Goal: Information Seeking & Learning: Compare options

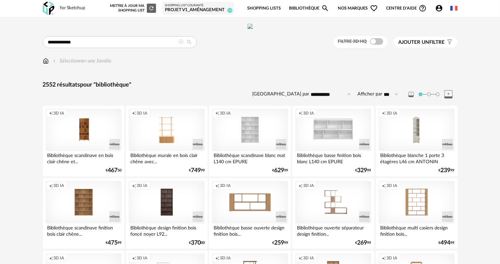
click at [183, 44] on icon at bounding box center [181, 41] width 5 height 5
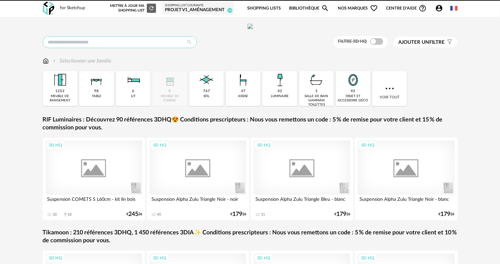
click at [138, 48] on input "text" at bounding box center [120, 42] width 154 height 12
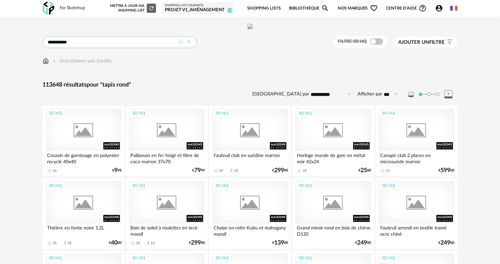
type input "**********"
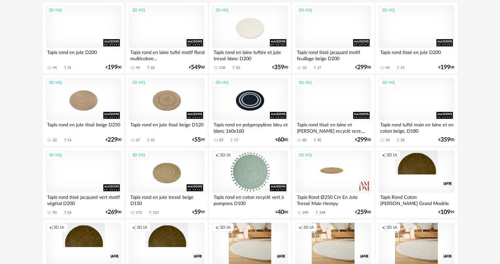
scroll to position [99, 0]
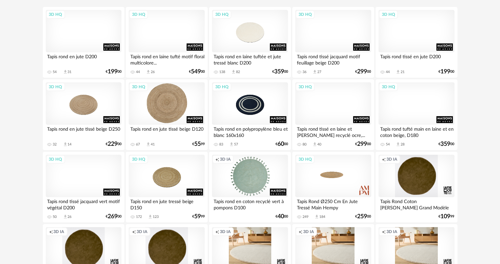
click at [166, 124] on div "3D HQ" at bounding box center [167, 103] width 76 height 43
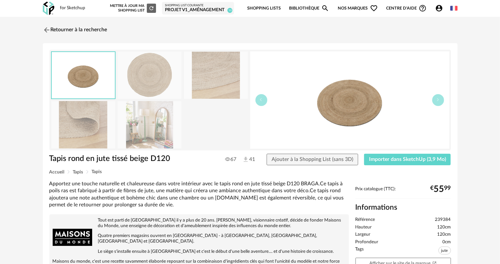
click at [162, 137] on img at bounding box center [149, 124] width 64 height 47
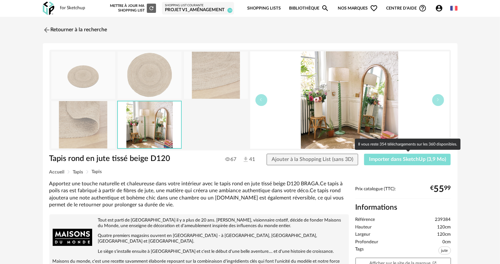
click at [397, 159] on span "Importer dans SketchUp (3,9 Mo)" at bounding box center [407, 159] width 77 height 5
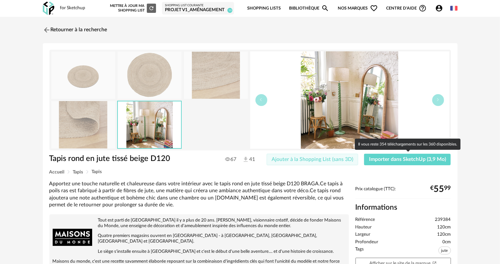
click at [343, 160] on span "Ajouter à la Shopping List (sans 3D)" at bounding box center [312, 159] width 82 height 5
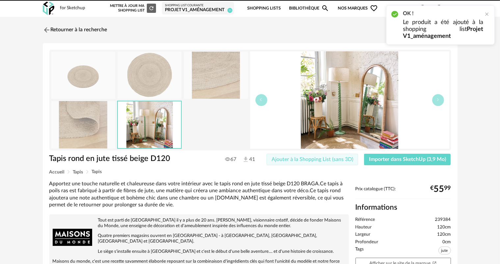
click at [314, 159] on span "Ajouter à la Shopping List (sans 3D)" at bounding box center [312, 159] width 82 height 5
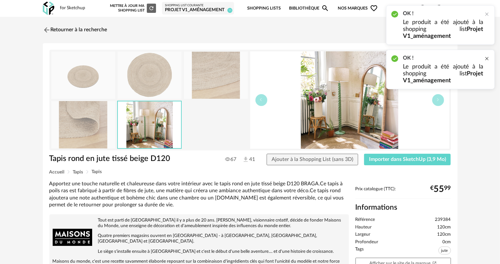
click at [486, 59] on div at bounding box center [486, 58] width 5 height 5
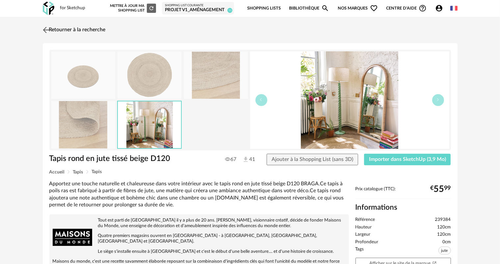
click at [76, 29] on link "Retourner à la recherche" at bounding box center [73, 30] width 64 height 14
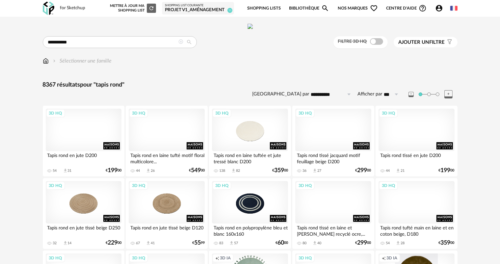
click at [436, 46] on span "Ajouter un filtre" at bounding box center [421, 42] width 46 height 7
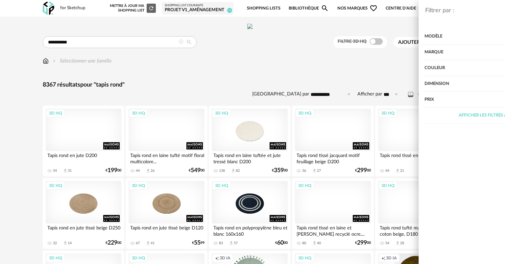
click at [398, 53] on div "Marque" at bounding box center [426, 52] width 133 height 16
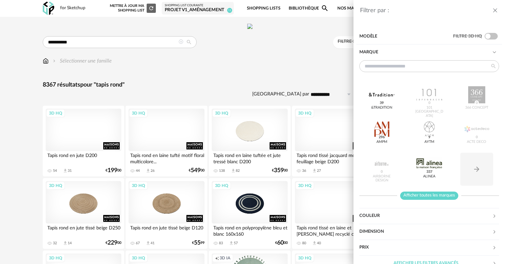
click at [411, 196] on span "Afficher toutes les marques" at bounding box center [429, 195] width 58 height 8
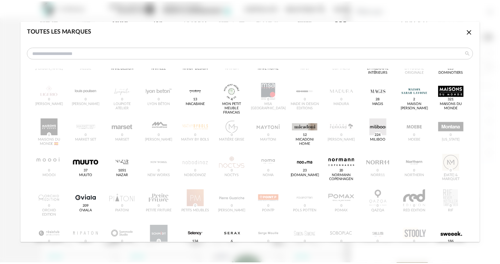
scroll to position [241, 0]
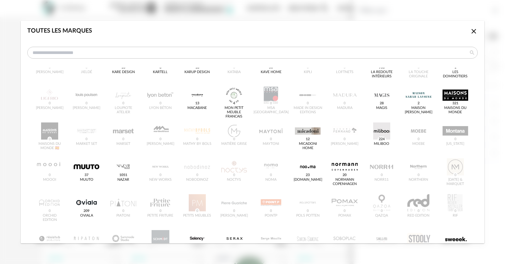
click at [470, 34] on icon "Close icon" at bounding box center [474, 31] width 8 height 8
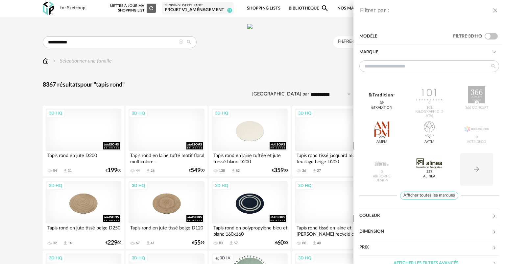
click at [258, 101] on div "Filtrer par : Modèle Filtre 3D HQ Marque &tradition 39 101 Copenhagen 0 366 Con…" at bounding box center [252, 132] width 505 height 264
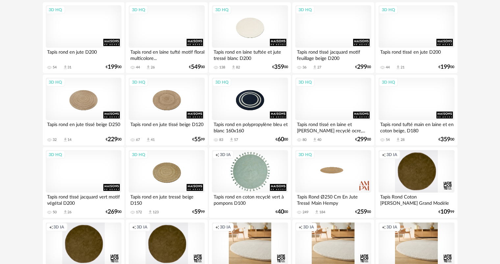
scroll to position [99, 0]
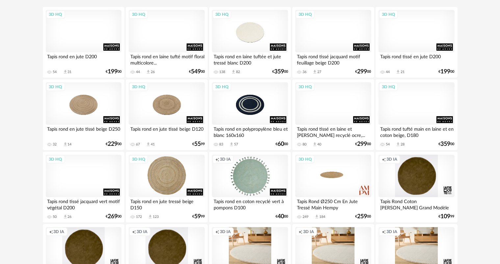
click at [169, 189] on div "3D HQ" at bounding box center [167, 176] width 76 height 43
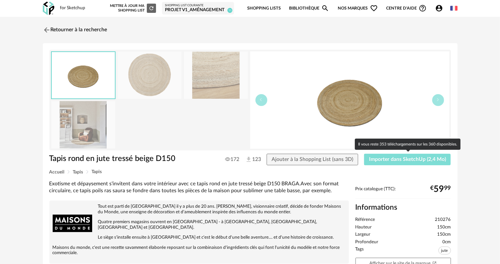
click at [377, 158] on span "Importer dans SketchUp (2,4 Mo)" at bounding box center [407, 159] width 77 height 5
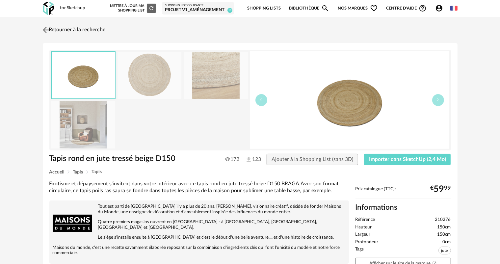
click at [48, 29] on img at bounding box center [46, 30] width 10 height 10
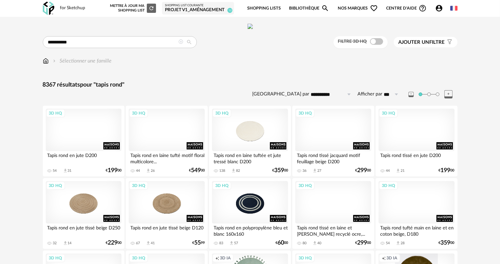
scroll to position [99, 0]
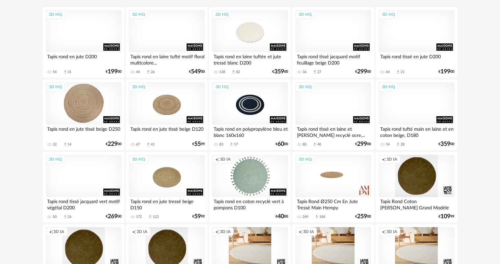
click at [80, 125] on div "3D HQ" at bounding box center [84, 103] width 76 height 43
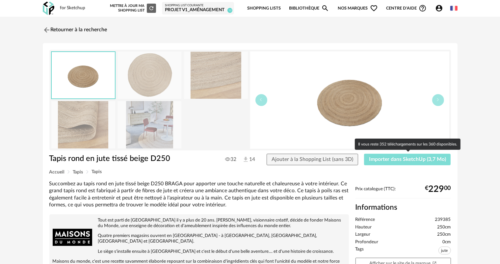
click at [391, 157] on span "Importer dans SketchUp (3,7 Mo)" at bounding box center [407, 159] width 77 height 5
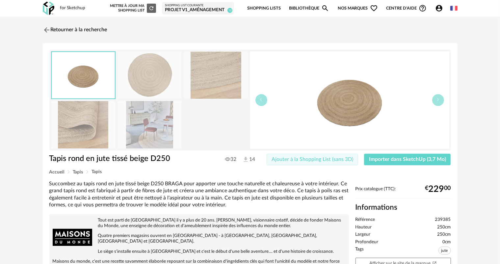
click at [308, 158] on span "Ajouter à la Shopping List (sans 3D)" at bounding box center [312, 159] width 82 height 5
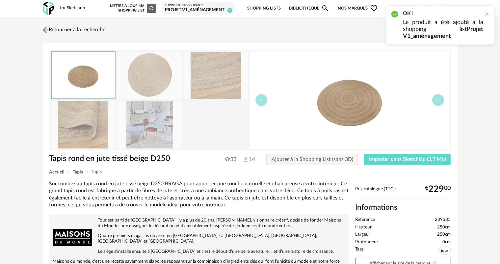
click at [80, 30] on link "Retourner à la recherche" at bounding box center [73, 30] width 64 height 14
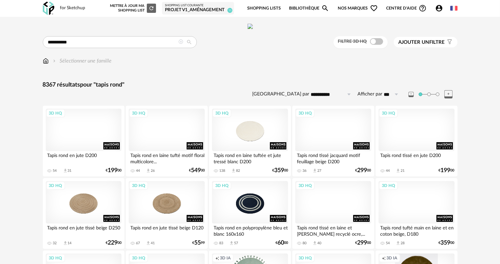
click at [181, 44] on icon at bounding box center [181, 41] width 5 height 5
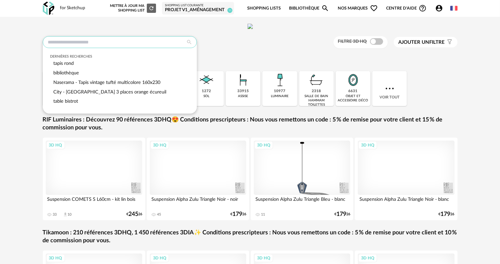
drag, startPoint x: 159, startPoint y: 65, endPoint x: 128, endPoint y: 65, distance: 31.6
click at [128, 48] on input "text" at bounding box center [120, 42] width 154 height 12
paste input "**********"
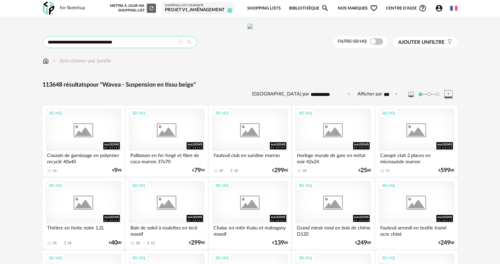
type input "**********"
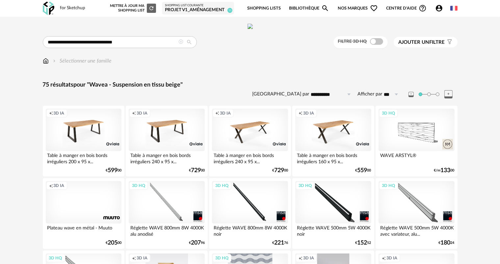
click at [179, 44] on icon at bounding box center [181, 41] width 5 height 5
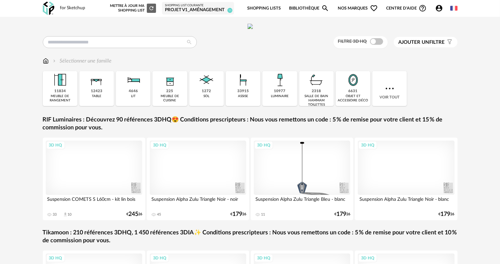
click at [423, 45] on span "Ajouter un" at bounding box center [413, 42] width 31 height 5
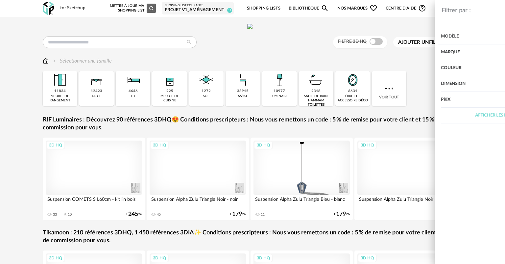
click at [389, 54] on div "Marque" at bounding box center [426, 52] width 133 height 16
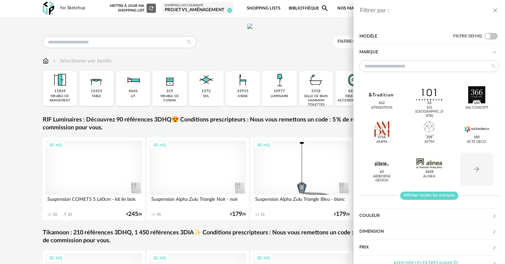
click at [440, 192] on span "Afficher toutes les marques" at bounding box center [429, 195] width 58 height 8
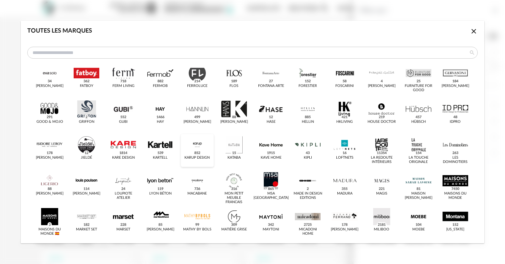
scroll to position [165, 0]
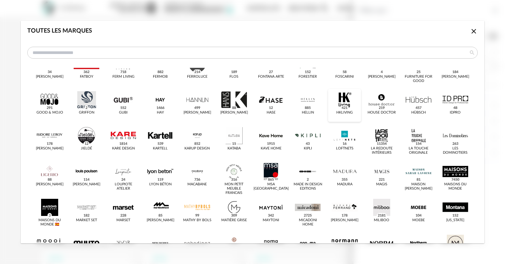
click at [340, 256] on div "dialog" at bounding box center [345, 264] width 26 height 17
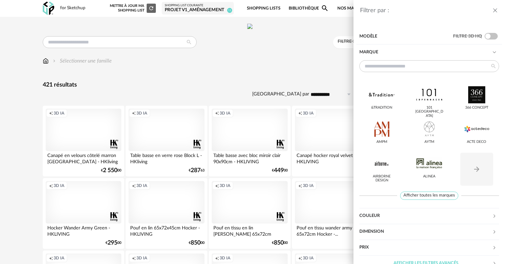
click at [495, 11] on icon "close drawer" at bounding box center [495, 10] width 7 height 7
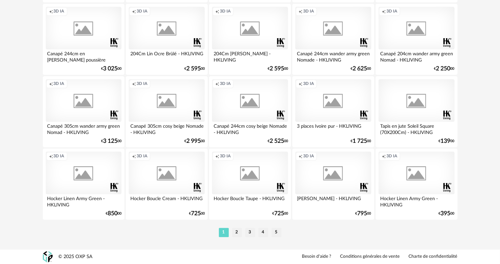
scroll to position [1355, 0]
click at [238, 232] on li "2" at bounding box center [237, 232] width 10 height 9
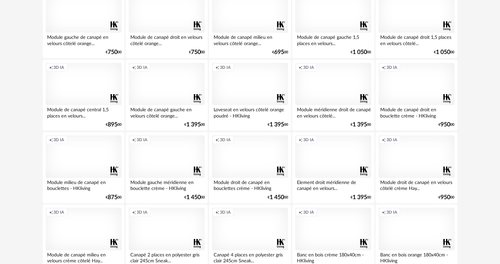
scroll to position [954, 0]
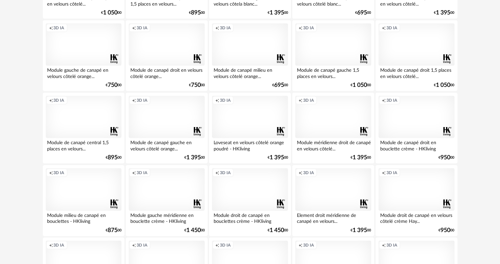
click at [246, 66] on div "Creation icon 3D IA" at bounding box center [250, 44] width 76 height 43
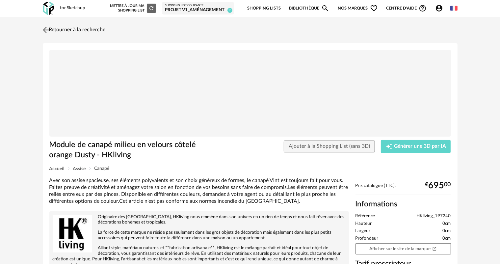
click at [54, 30] on link "Retourner à la recherche" at bounding box center [73, 30] width 64 height 14
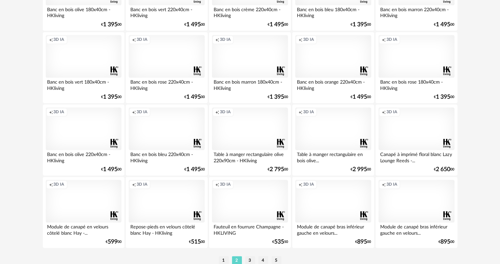
scroll to position [1355, 0]
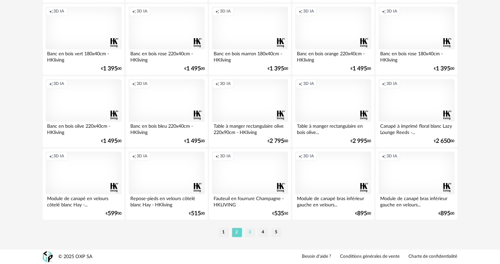
click at [249, 231] on li "3" at bounding box center [250, 232] width 10 height 9
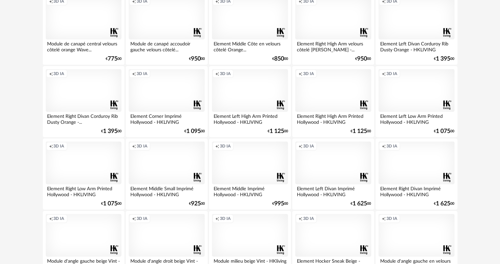
scroll to position [362, 0]
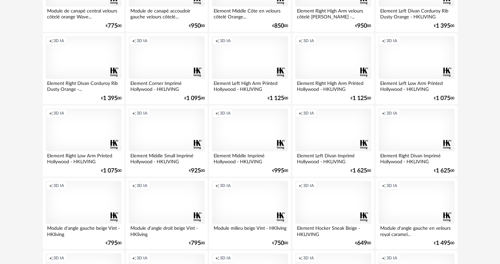
click at [255, 151] on div "Creation icon 3D IA" at bounding box center [250, 130] width 76 height 43
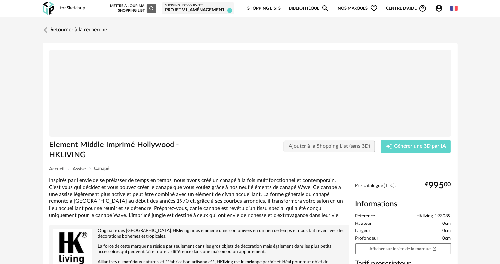
click at [251, 91] on img at bounding box center [249, 93] width 401 height 87
click at [251, 95] on img at bounding box center [249, 93] width 401 height 87
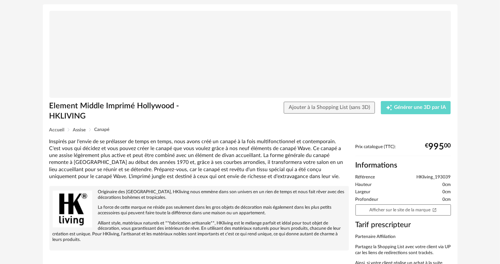
scroll to position [66, 0]
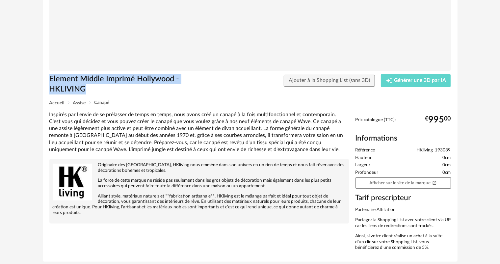
drag, startPoint x: 96, startPoint y: 88, endPoint x: 48, endPoint y: 77, distance: 48.5
click at [48, 77] on div "Element Middle Imprimé Hollywood - HKLIVING" at bounding box center [131, 87] width 170 height 26
copy h1 "Element Middle Imprimé Hollywood - HKLIVING"
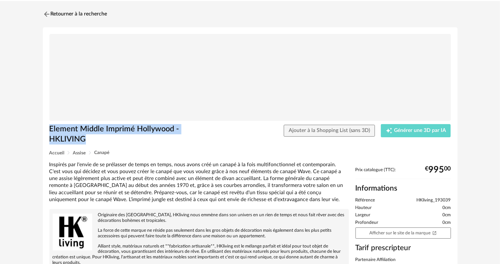
scroll to position [0, 0]
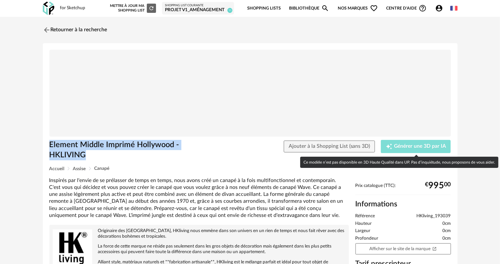
click at [415, 146] on span "Générer une 3D par IA" at bounding box center [420, 146] width 52 height 5
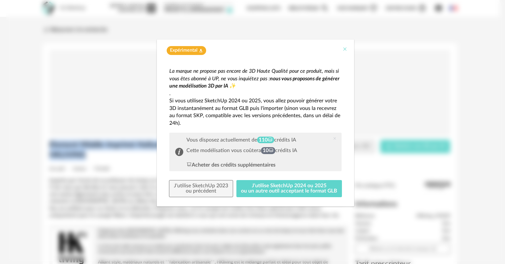
click at [344, 48] on icon "Close" at bounding box center [345, 48] width 5 height 5
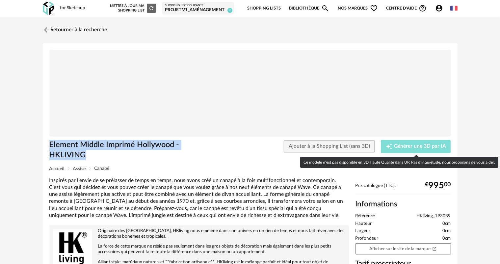
click at [416, 141] on button "Creation icon Générer une 3D par IA" at bounding box center [416, 146] width 70 height 13
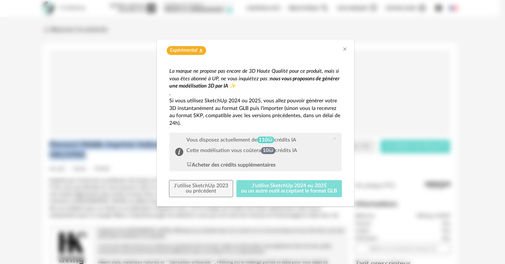
click at [270, 187] on button "J'utilise SketchUp 2024 ou 2025 ou un autre outil acceptant le format GLB" at bounding box center [290, 188] width 106 height 17
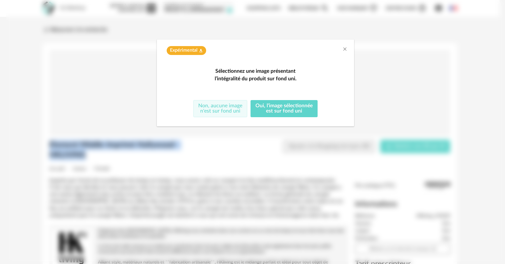
click at [232, 117] on button "Non, aucune image n'est sur fond uni" at bounding box center [220, 108] width 54 height 17
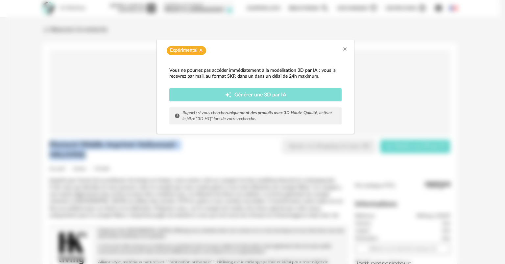
click at [233, 93] on div "Creation icon Générer une 3D par IA" at bounding box center [255, 94] width 163 height 7
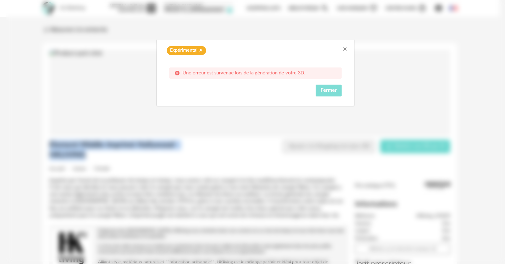
click at [327, 88] on span "Fermer" at bounding box center [329, 90] width 16 height 5
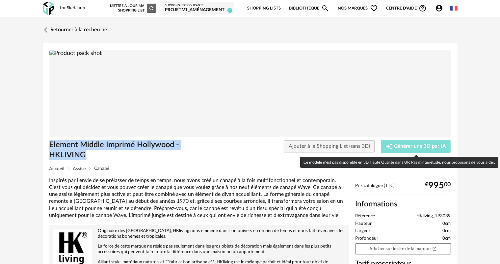
click at [387, 142] on button "Creation icon Générer une 3D par IA" at bounding box center [416, 146] width 70 height 13
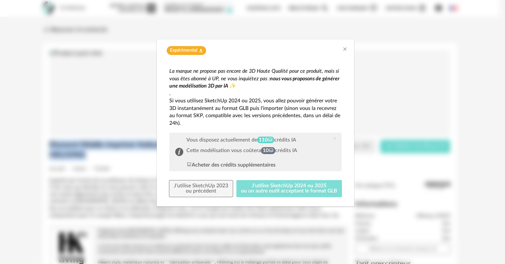
click at [289, 188] on button "J'utilise SketchUp 2024 ou 2025 ou un autre outil acceptant le format GLB" at bounding box center [290, 188] width 106 height 17
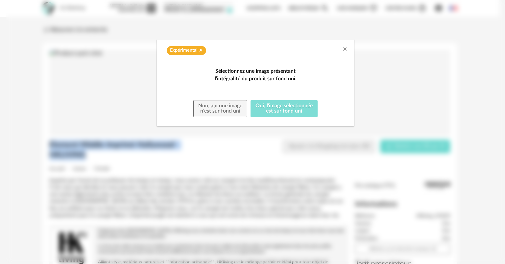
click at [290, 117] on button "Oui, l'image sélectionnée est sur fond uni" at bounding box center [284, 108] width 67 height 17
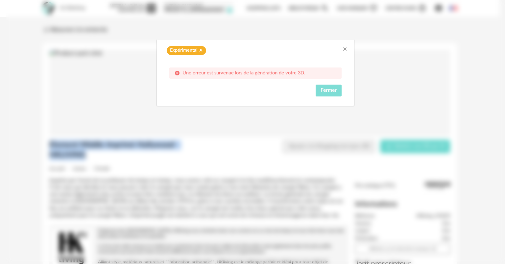
click at [338, 87] on button "Fermer" at bounding box center [329, 91] width 26 height 12
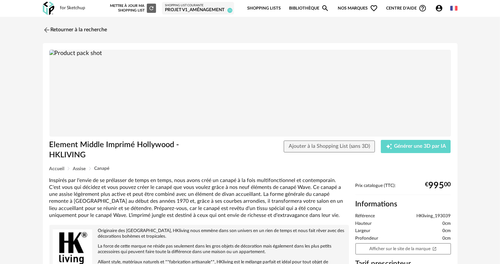
drag, startPoint x: 240, startPoint y: 88, endPoint x: 221, endPoint y: 159, distance: 74.2
click at [222, 158] on div "Element Middle Imprimé Hollywood - HKLIVING Ajouter à la Shopping List (sans 3D…" at bounding box center [250, 153] width 408 height 26
click at [59, 26] on link "Retourner à la recherche" at bounding box center [73, 30] width 64 height 14
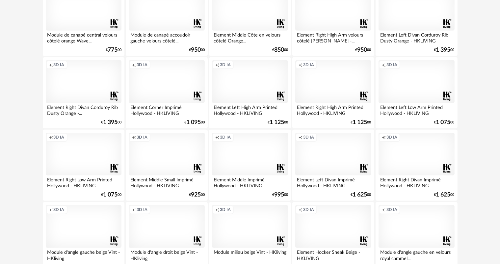
scroll to position [329, 0]
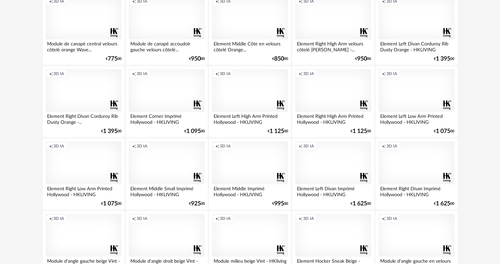
click at [237, 39] on div "Creation icon 3D IA" at bounding box center [250, 18] width 76 height 43
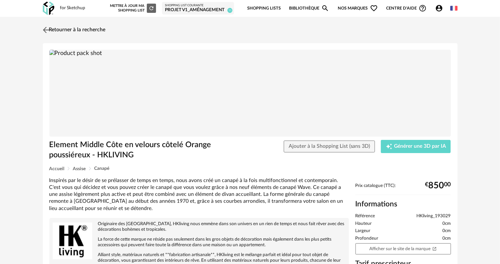
click at [66, 32] on link "Retourner à la recherche" at bounding box center [73, 30] width 64 height 14
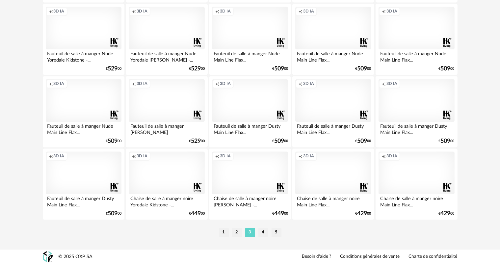
scroll to position [1355, 0]
click at [261, 231] on li "4" at bounding box center [263, 232] width 10 height 9
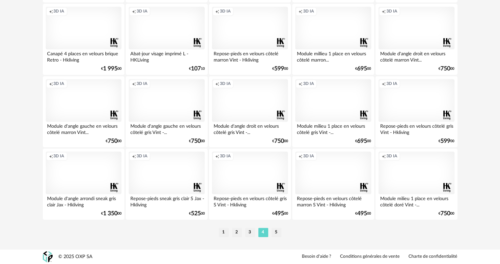
scroll to position [1355, 0]
click at [277, 233] on li "5" at bounding box center [276, 232] width 10 height 9
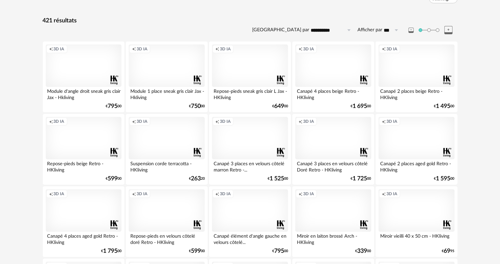
scroll to position [132, 0]
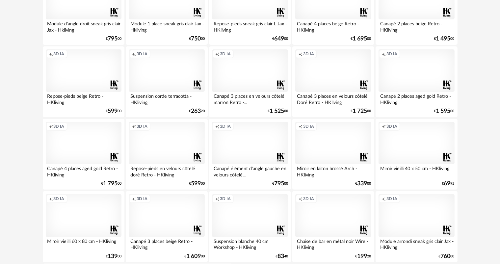
click at [322, 92] on div "Creation icon 3D IA" at bounding box center [333, 70] width 76 height 43
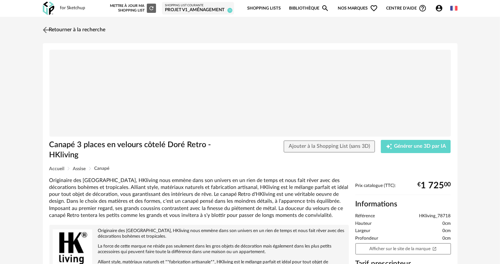
click at [53, 29] on link "Retourner à la recherche" at bounding box center [73, 30] width 64 height 14
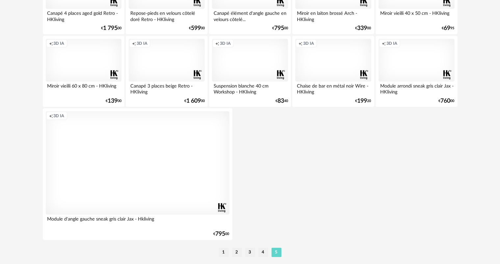
scroll to position [329, 0]
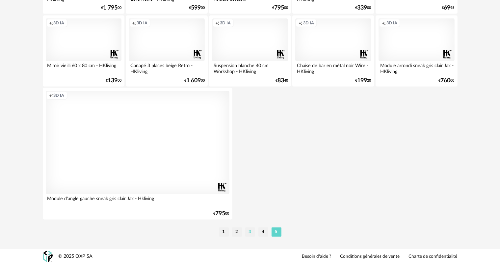
click at [251, 233] on li "3" at bounding box center [250, 231] width 10 height 9
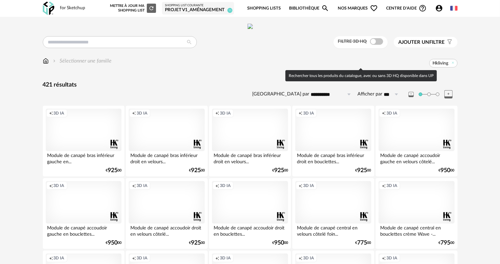
click at [375, 45] on span at bounding box center [376, 41] width 13 height 7
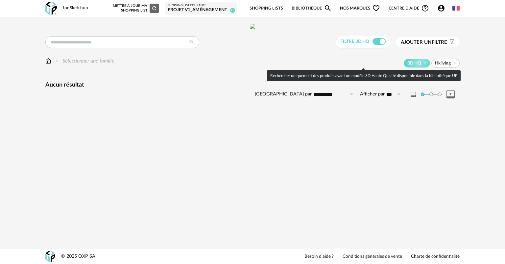
click at [375, 45] on span at bounding box center [379, 41] width 13 height 7
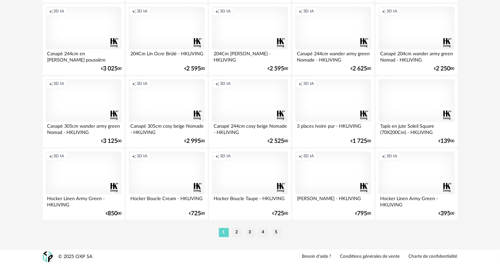
scroll to position [1355, 0]
click at [248, 232] on li "3" at bounding box center [250, 232] width 10 height 9
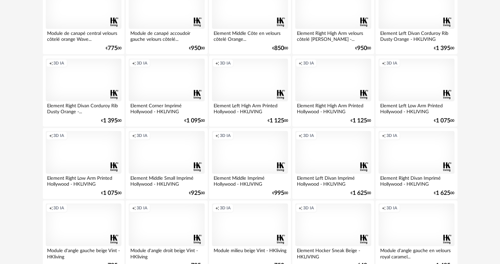
scroll to position [395, 0]
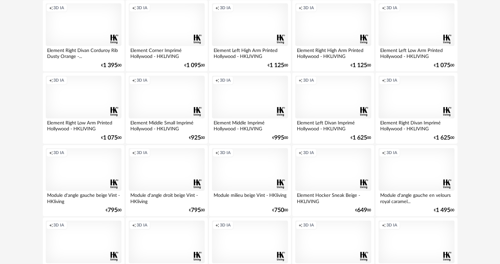
click at [255, 117] on div "Creation icon 3D IA" at bounding box center [250, 97] width 76 height 43
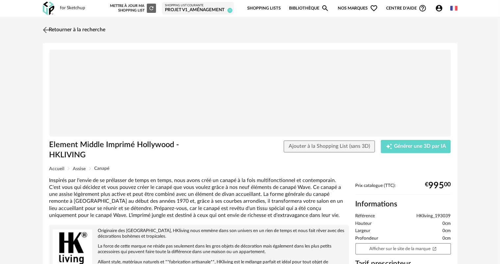
click at [53, 28] on link "Retourner à la recherche" at bounding box center [73, 30] width 64 height 14
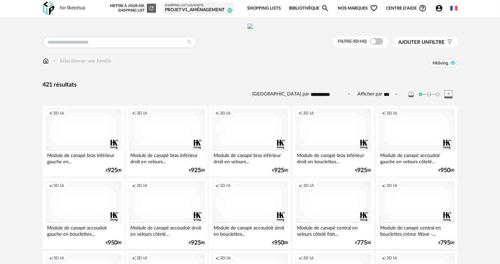
click at [452, 65] on icon at bounding box center [452, 63] width 4 height 4
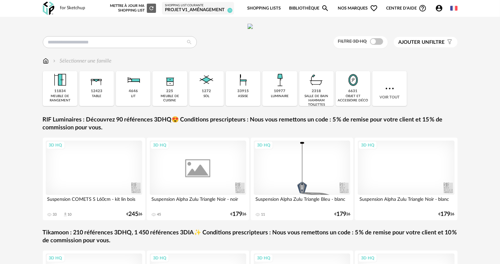
click at [440, 46] on span "Ajouter un filtre" at bounding box center [421, 42] width 46 height 7
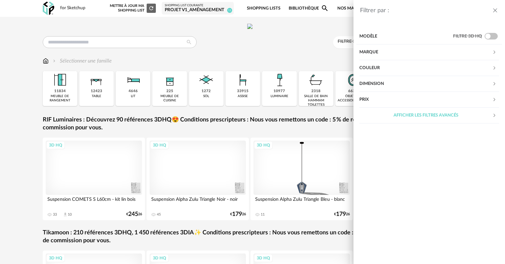
click at [446, 52] on div "Marque" at bounding box center [426, 52] width 133 height 16
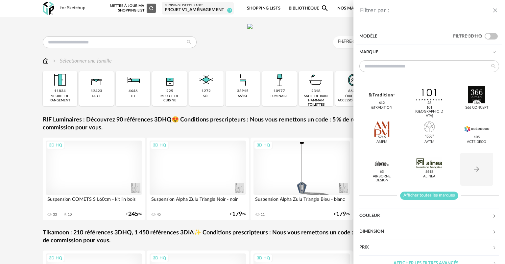
click at [420, 196] on span "Afficher toutes les marques" at bounding box center [429, 195] width 58 height 8
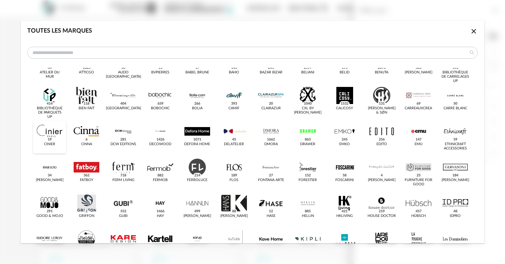
scroll to position [66, 0]
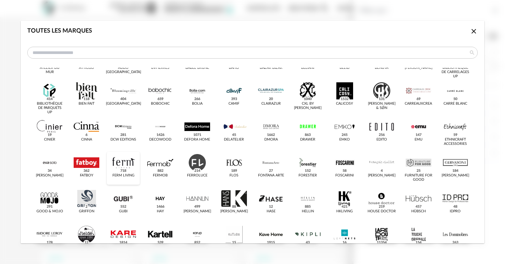
click at [124, 220] on div "dialog" at bounding box center [124, 228] width 26 height 17
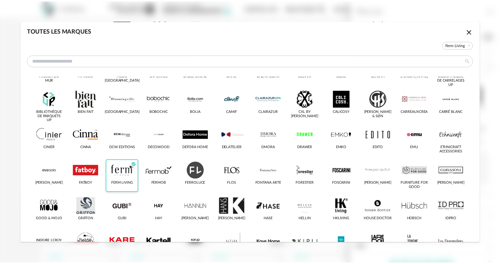
scroll to position [74, 0]
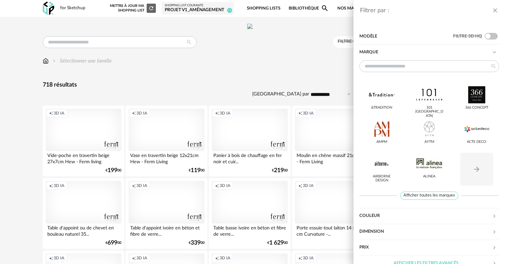
click at [18, 168] on div "Filtrer par : Modèle Filtre 3D HQ Marque &tradition 101 [GEOGRAPHIC_DATA] 366 C…" at bounding box center [252, 132] width 505 height 264
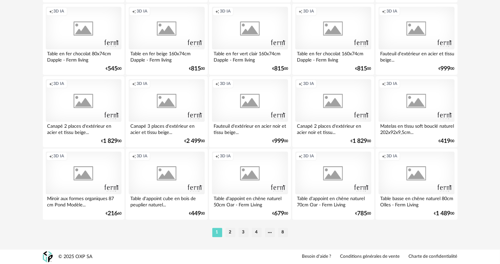
scroll to position [1355, 0]
click at [231, 233] on li "2" at bounding box center [230, 232] width 10 height 9
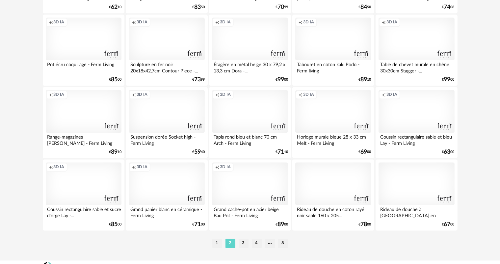
scroll to position [1355, 0]
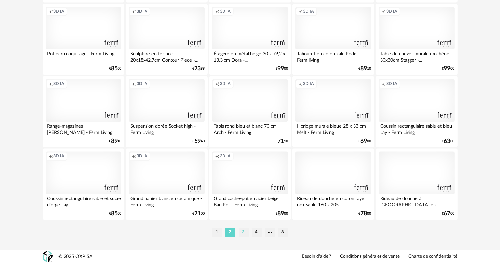
click at [245, 232] on li "3" at bounding box center [244, 232] width 10 height 9
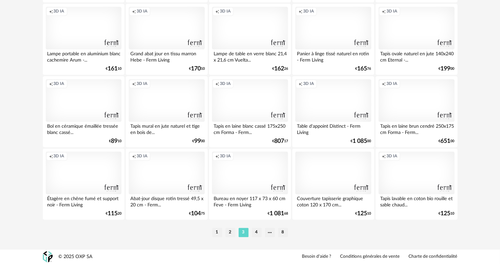
scroll to position [1355, 0]
click at [254, 229] on li "4" at bounding box center [257, 232] width 10 height 9
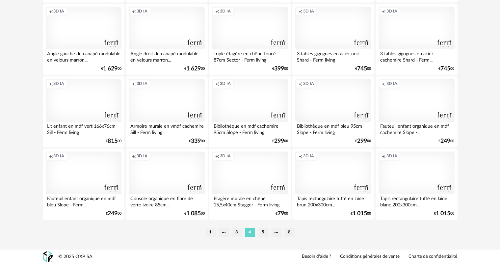
scroll to position [1355, 0]
click at [260, 232] on li "5" at bounding box center [263, 232] width 10 height 9
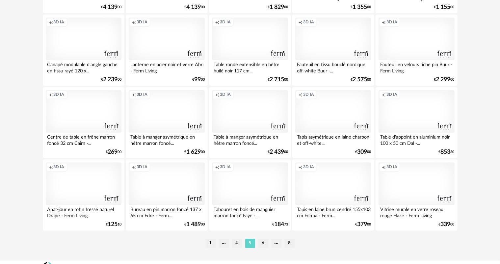
scroll to position [1355, 0]
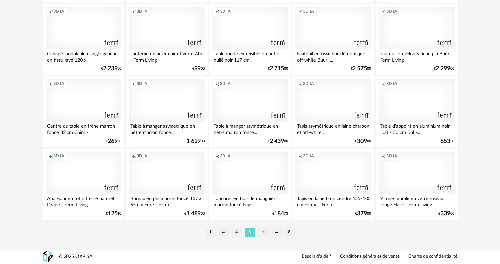
click at [262, 233] on li "6" at bounding box center [263, 232] width 10 height 9
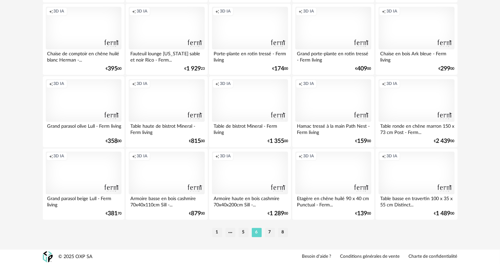
scroll to position [1355, 0]
click at [268, 232] on li "7" at bounding box center [270, 232] width 10 height 9
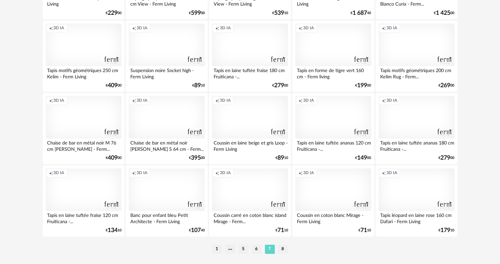
scroll to position [1355, 0]
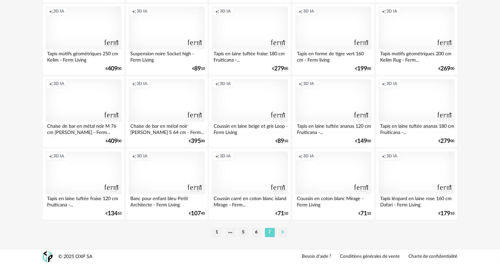
click at [286, 233] on li "8" at bounding box center [283, 232] width 10 height 9
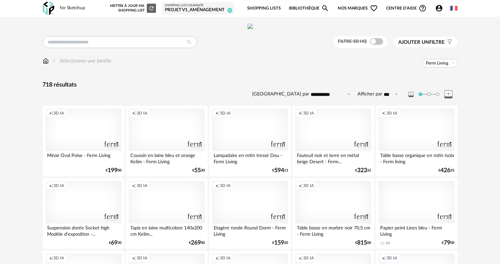
click at [445, 46] on span "Filter icon" at bounding box center [449, 42] width 8 height 7
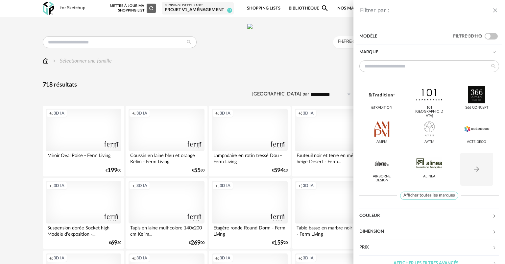
click at [499, 12] on header "Filtrer par :" at bounding box center [430, 7] width 152 height 15
click at [494, 9] on icon "close drawer" at bounding box center [495, 10] width 7 height 7
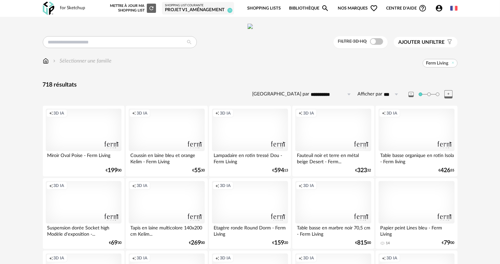
click at [450, 67] on span "Ferm Living" at bounding box center [439, 63] width 35 height 9
click at [453, 65] on icon at bounding box center [452, 63] width 4 height 4
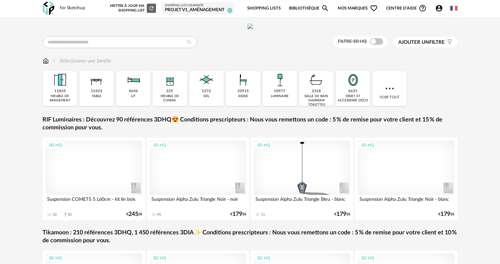
click at [440, 46] on span "Ajouter un filtre" at bounding box center [421, 42] width 46 height 7
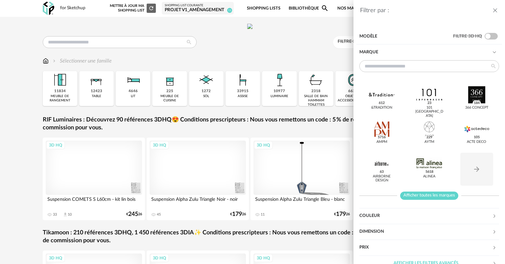
click at [440, 193] on span "Afficher toutes les marques" at bounding box center [429, 195] width 58 height 8
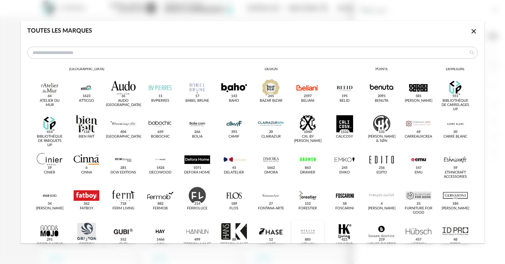
scroll to position [66, 0]
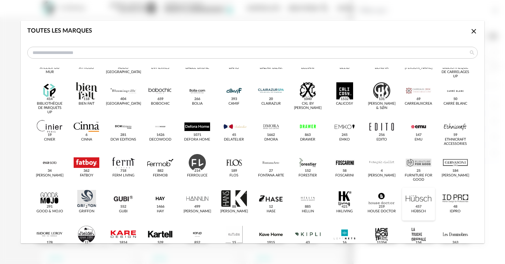
drag, startPoint x: 413, startPoint y: 208, endPoint x: 418, endPoint y: 209, distance: 5.4
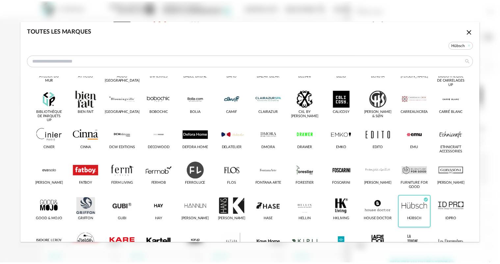
scroll to position [74, 0]
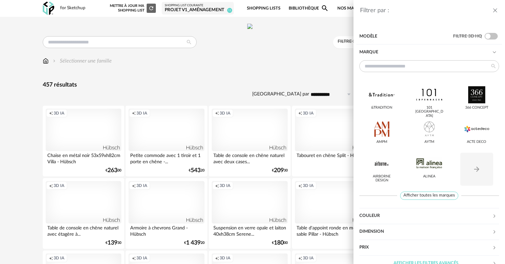
click at [303, 89] on div "Filtrer par : Modèle Filtre 3D HQ Marque &tradition 101 [GEOGRAPHIC_DATA] 366 C…" at bounding box center [252, 132] width 505 height 264
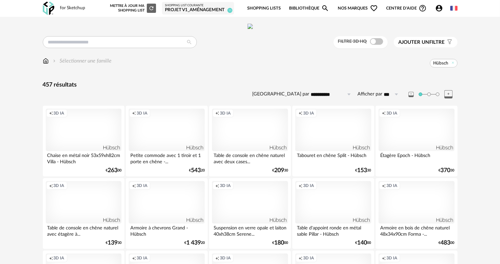
scroll to position [33, 0]
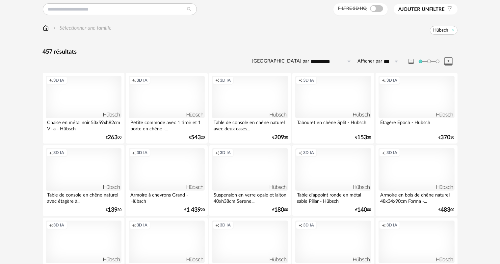
click at [420, 109] on div "Creation icon 3D IA" at bounding box center [416, 97] width 76 height 43
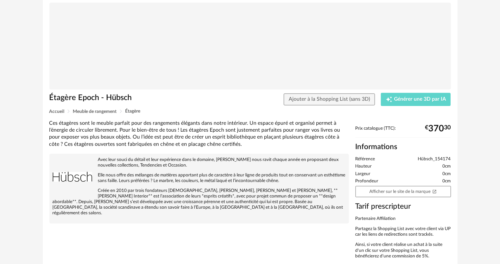
scroll to position [14, 0]
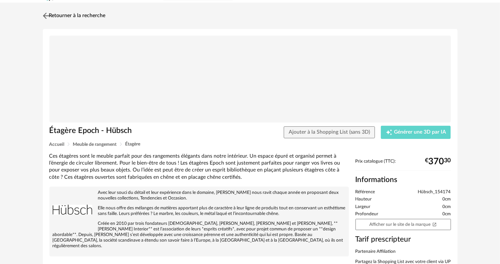
click at [53, 14] on link "Retourner à la recherche" at bounding box center [73, 16] width 64 height 14
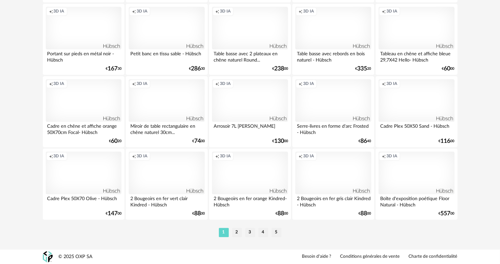
scroll to position [1355, 0]
click at [237, 232] on li "2" at bounding box center [237, 232] width 10 height 9
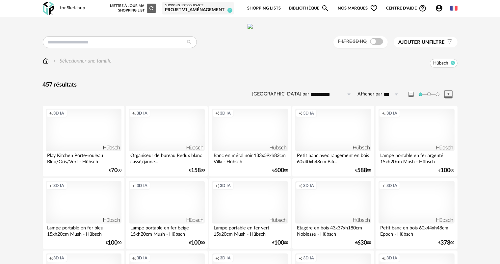
click at [453, 65] on icon at bounding box center [452, 63] width 4 height 4
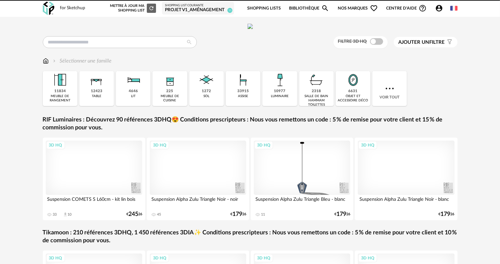
click at [433, 46] on span "Ajouter un filtre" at bounding box center [421, 42] width 46 height 7
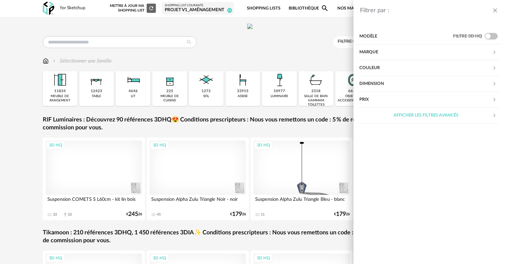
click at [405, 49] on div "Marque" at bounding box center [426, 52] width 133 height 16
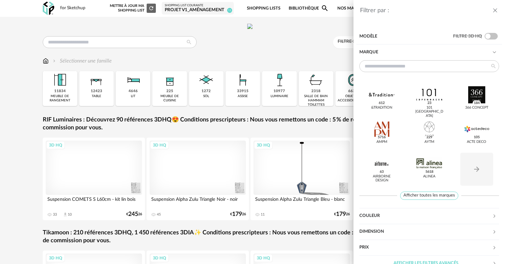
click at [420, 191] on div "&tradition 612 101 [GEOGRAPHIC_DATA] 23 366 Concept 184 AMPM 5716 AYTM 229 Acte…" at bounding box center [430, 130] width 140 height 140
click at [420, 194] on span "Afficher toutes les marques" at bounding box center [429, 195] width 58 height 8
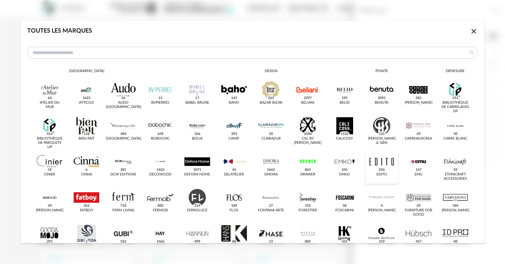
scroll to position [66, 0]
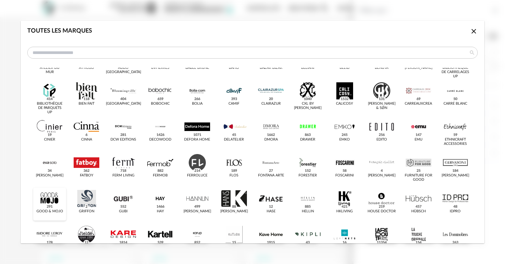
click at [48, 256] on div "dialog" at bounding box center [50, 264] width 26 height 17
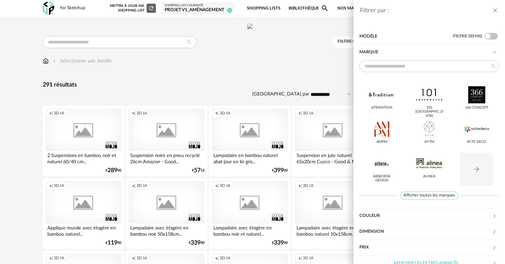
click at [298, 94] on div "Filtrer par : Modèle Filtre 3D HQ Marque &tradition 101 [GEOGRAPHIC_DATA] 366 C…" at bounding box center [252, 132] width 505 height 264
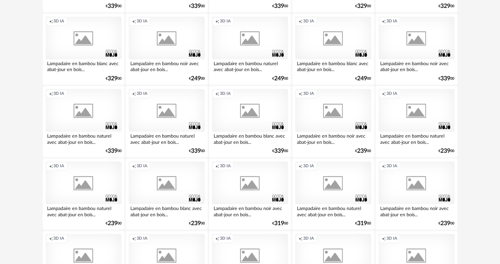
scroll to position [1355, 0]
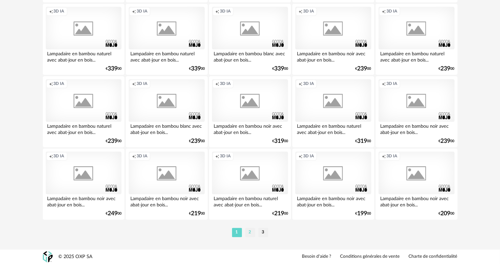
click at [251, 232] on li "2" at bounding box center [250, 232] width 10 height 9
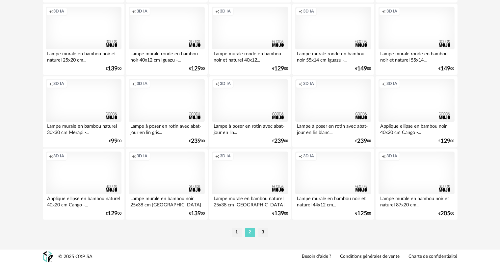
scroll to position [1355, 0]
click at [265, 233] on li "3" at bounding box center [263, 232] width 10 height 9
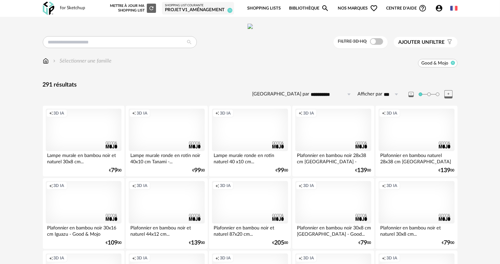
click at [454, 65] on icon at bounding box center [452, 63] width 4 height 4
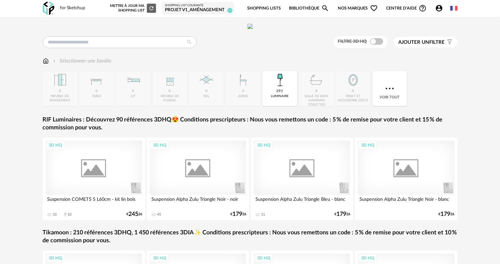
click at [435, 46] on span "Ajouter un filtre" at bounding box center [421, 42] width 46 height 7
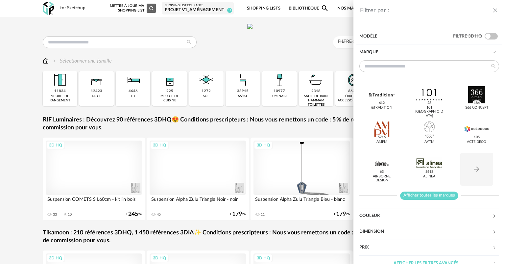
click at [433, 197] on span "Afficher toutes les marques" at bounding box center [429, 195] width 58 height 8
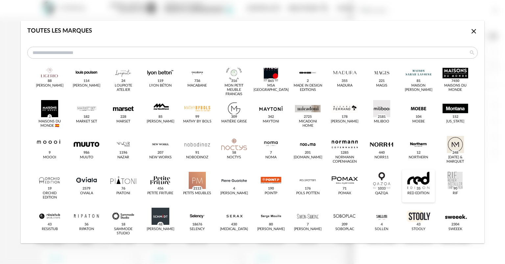
scroll to position [339, 0]
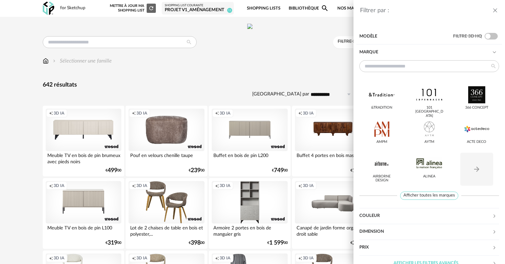
click at [270, 96] on div "Filtrer par : Modèle Filtre 3D HQ Marque &tradition 101 [GEOGRAPHIC_DATA] 366 C…" at bounding box center [252, 132] width 505 height 264
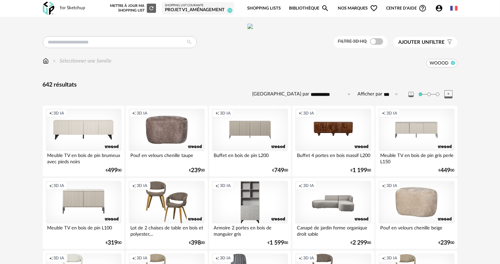
click at [453, 65] on icon at bounding box center [452, 63] width 4 height 4
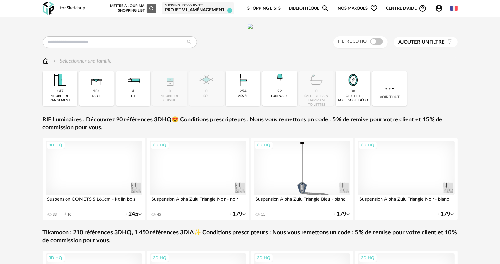
click at [436, 46] on span "Ajouter un filtre" at bounding box center [421, 42] width 46 height 7
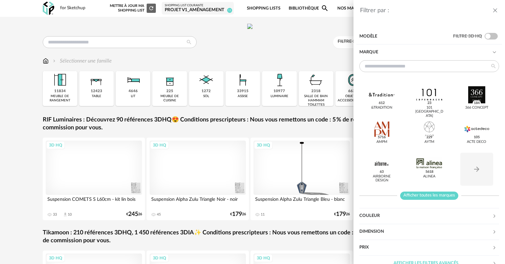
click at [432, 195] on span "Afficher toutes les marques" at bounding box center [429, 195] width 58 height 8
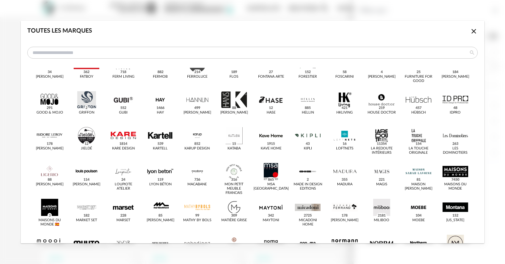
scroll to position [339, 0]
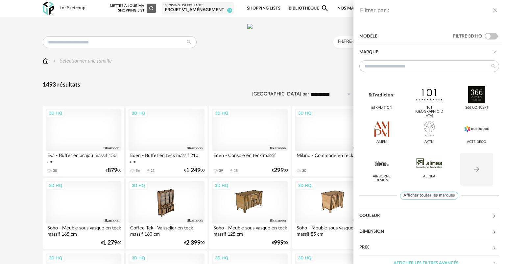
click at [271, 93] on div "Filtrer par : Modèle Filtre 3D HQ Marque &tradition 101 [GEOGRAPHIC_DATA] 366 C…" at bounding box center [252, 132] width 505 height 264
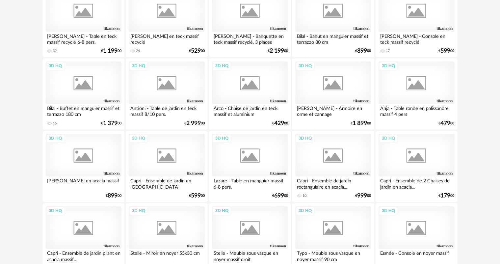
scroll to position [1283, 0]
